Goal: Check status

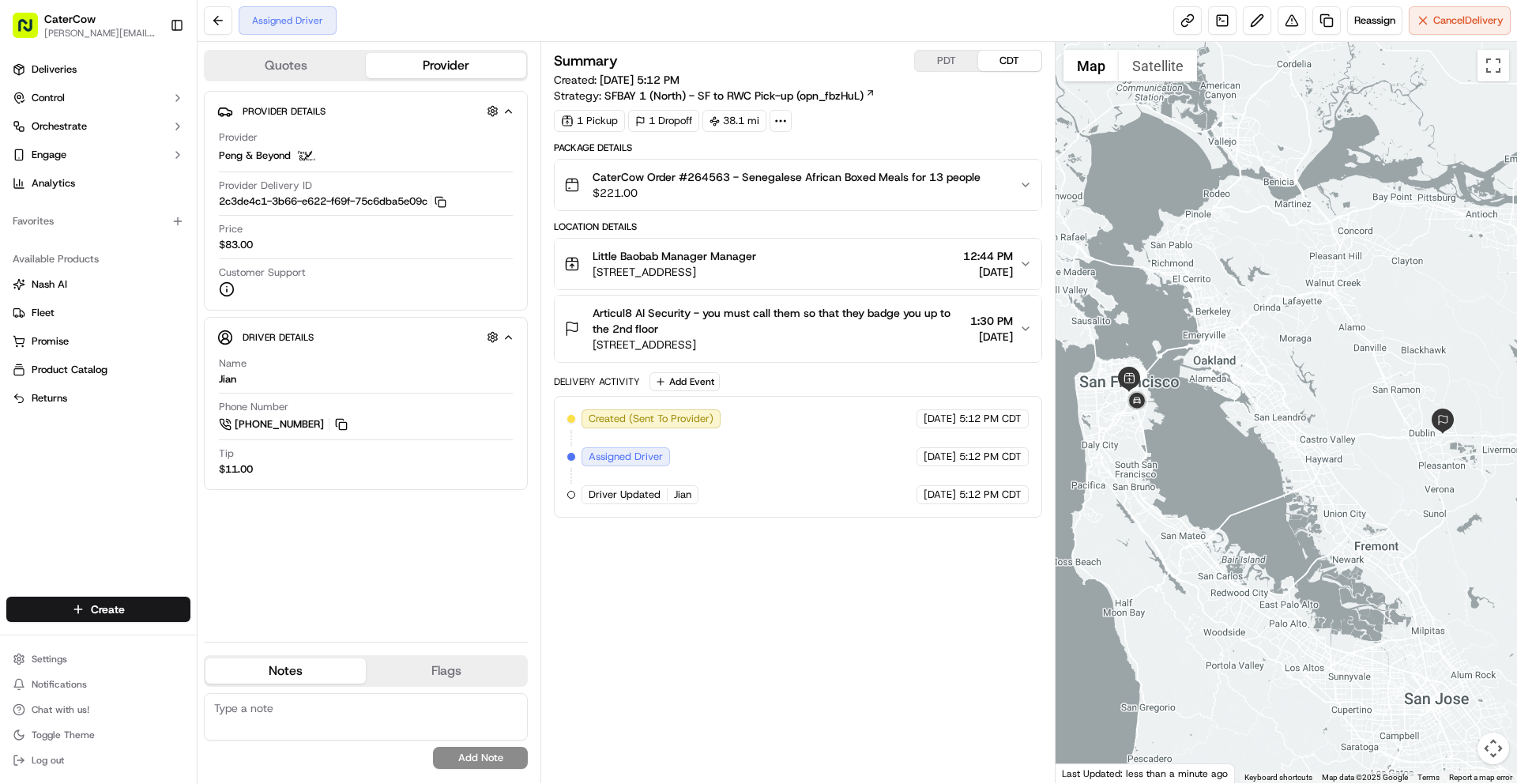
click at [1006, 265] on span "[DATE]" at bounding box center [988, 271] width 50 height 15
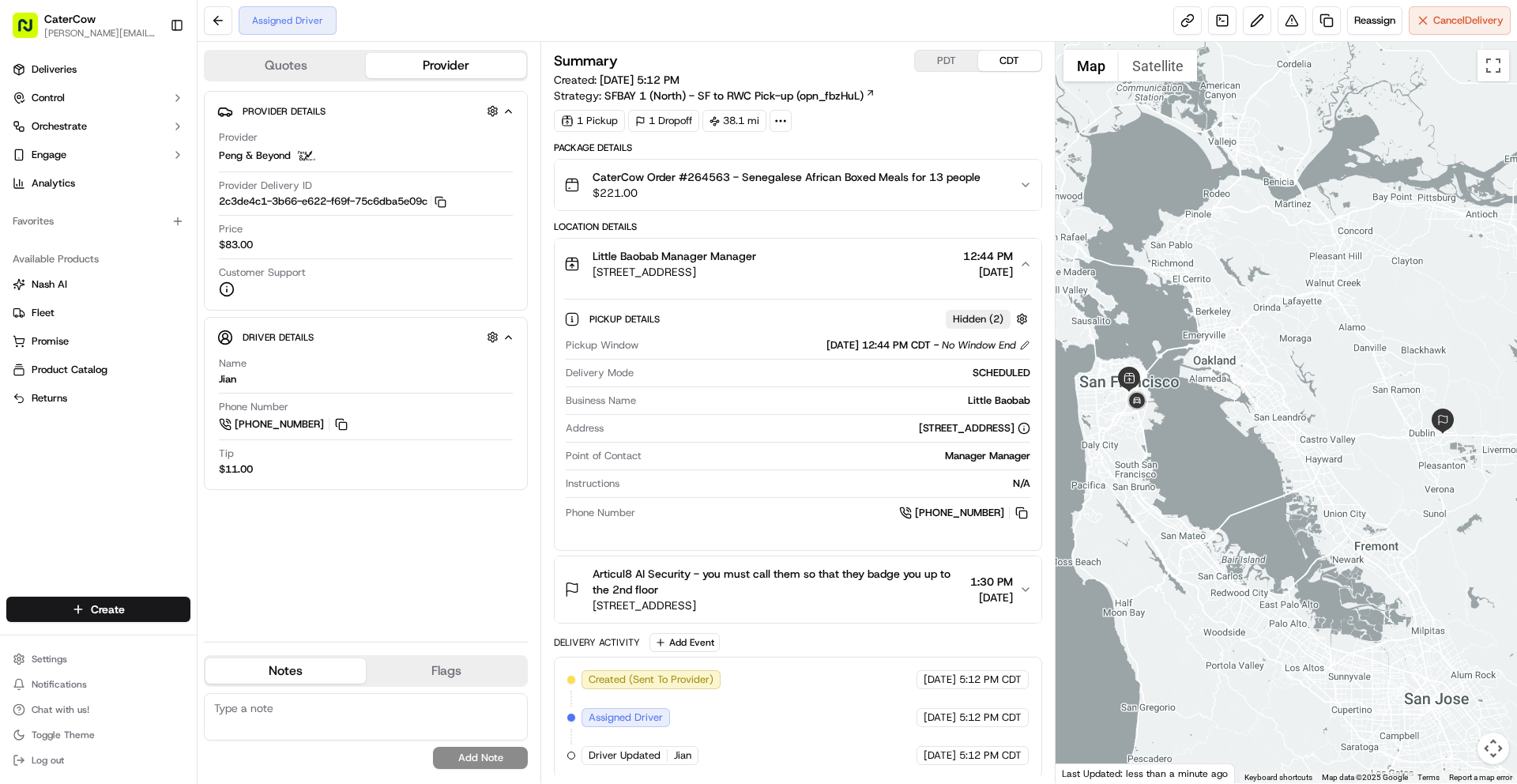
click at [996, 592] on span "[DATE]" at bounding box center [991, 597] width 43 height 15
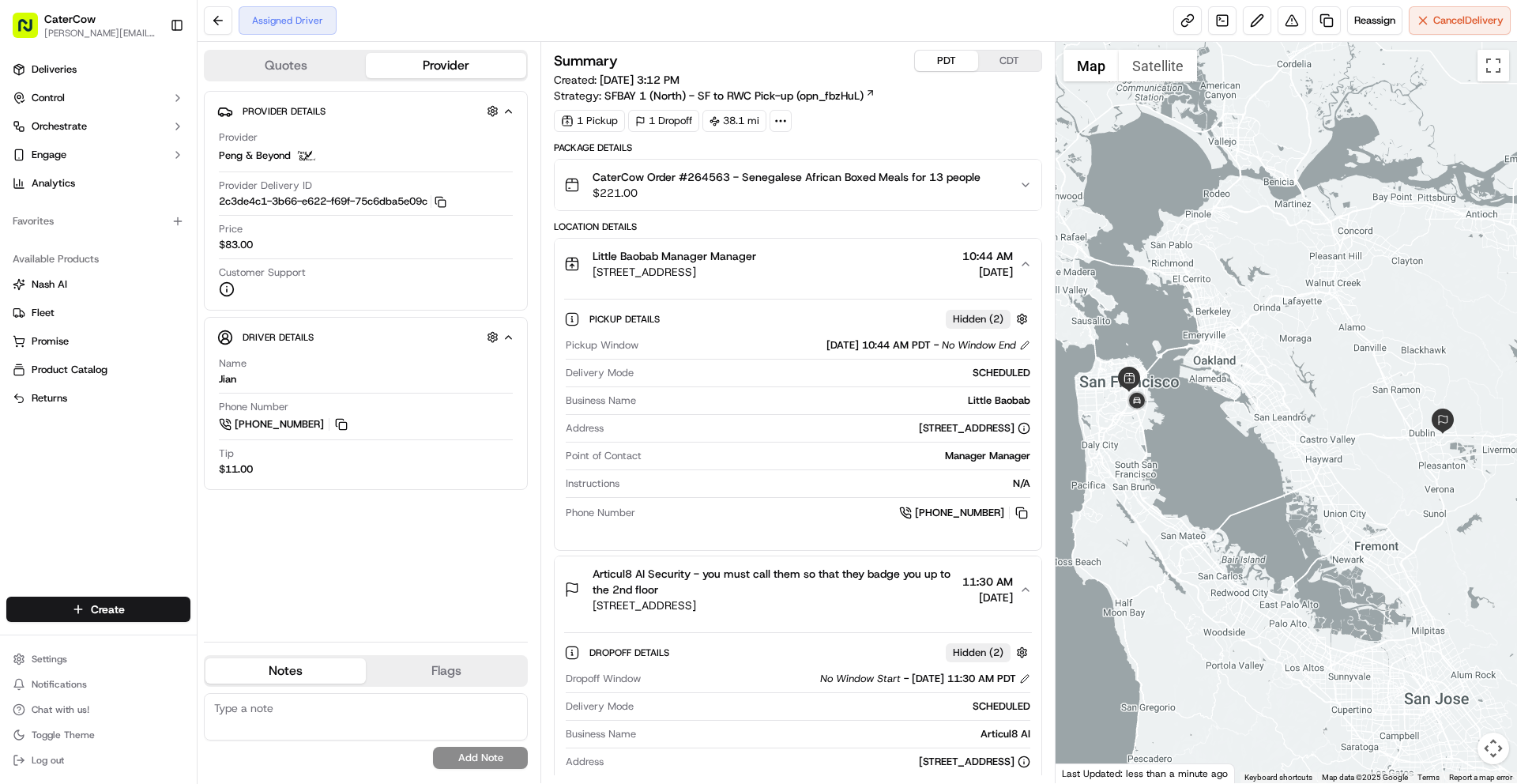
click at [936, 68] on button "PDT" at bounding box center [946, 60] width 63 height 20
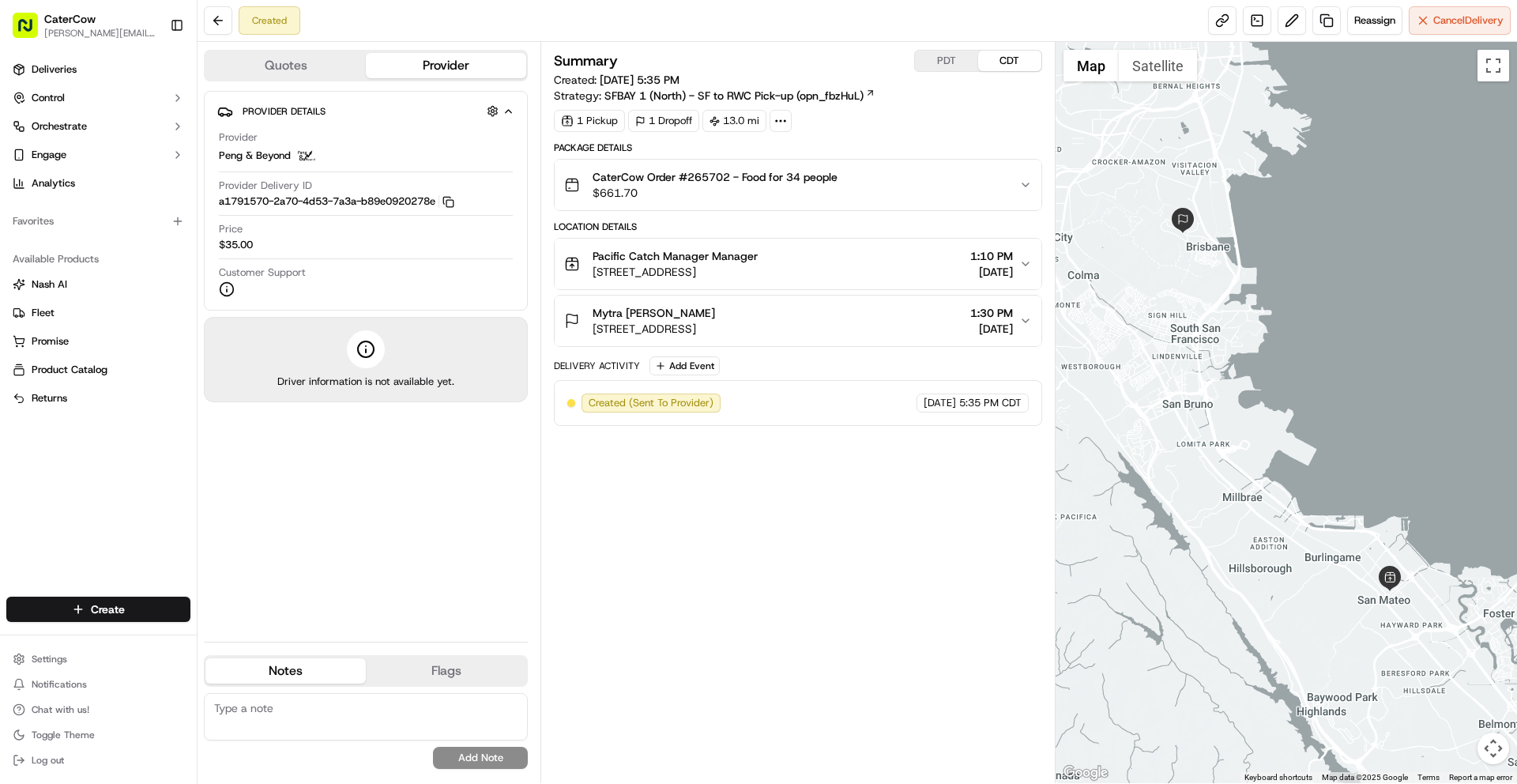
click at [955, 62] on button "PDT" at bounding box center [946, 60] width 63 height 20
click at [1009, 248] on span "11:10 AM" at bounding box center [988, 256] width 50 height 15
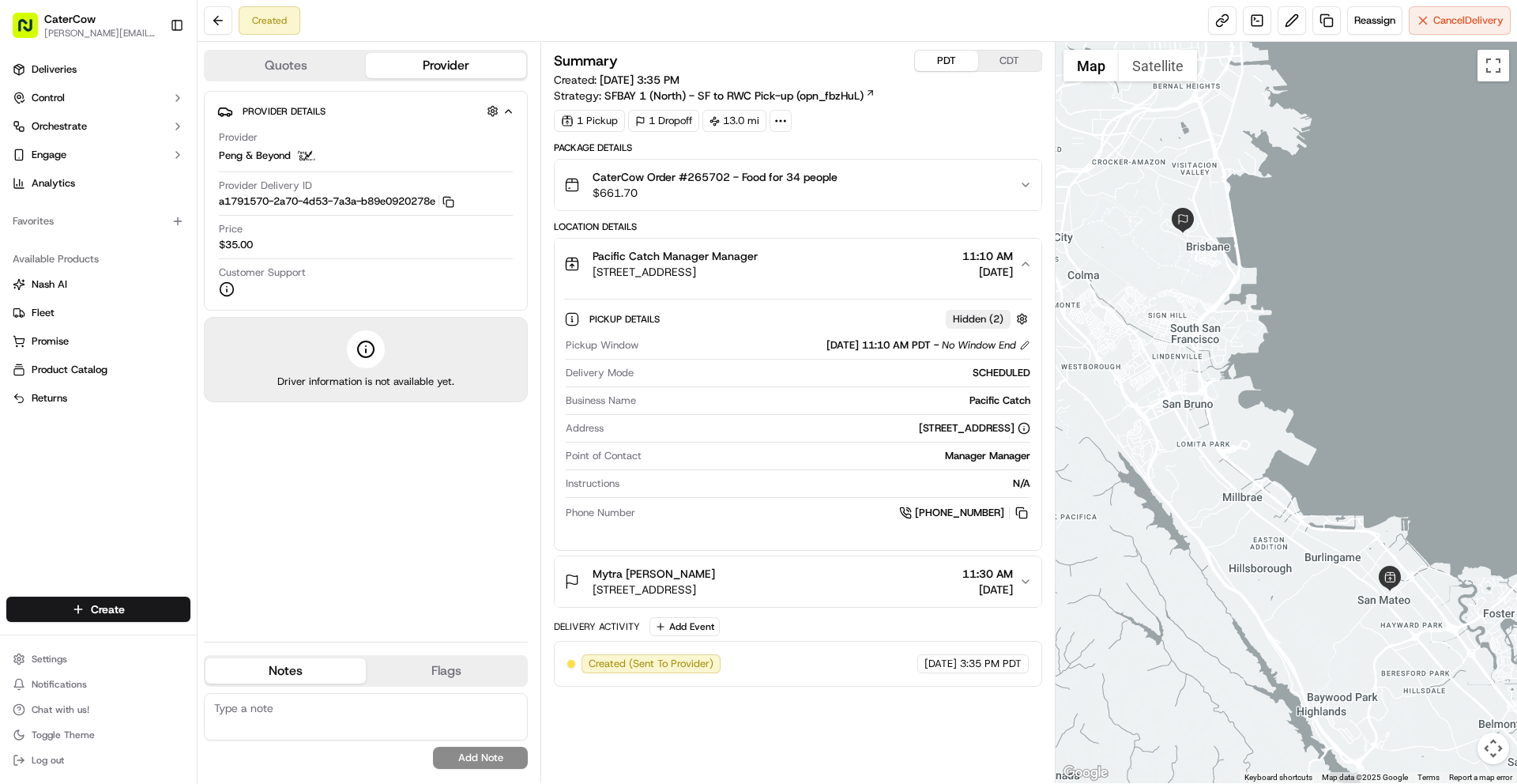
click at [1009, 594] on span "[DATE]" at bounding box center [988, 588] width 50 height 15
